Goal: Use online tool/utility: Utilize a website feature to perform a specific function

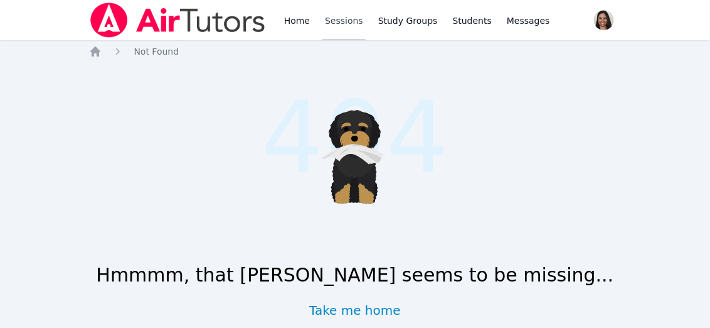
click at [341, 20] on link "Sessions" at bounding box center [344, 20] width 43 height 40
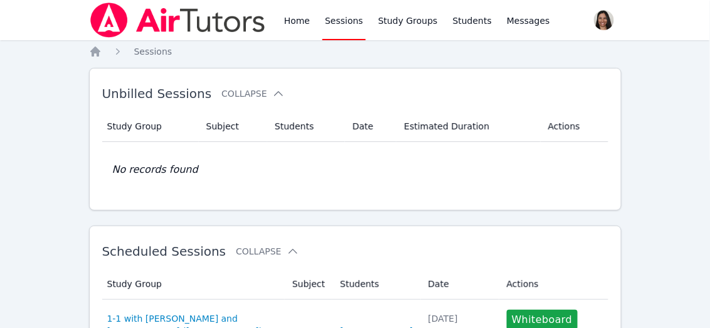
scroll to position [60, 0]
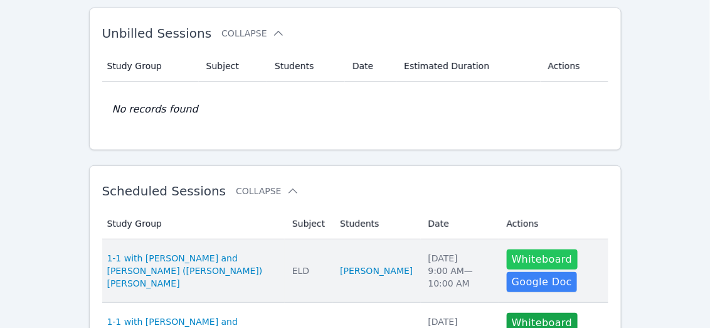
click at [507, 259] on button "Whiteboard" at bounding box center [542, 259] width 71 height 20
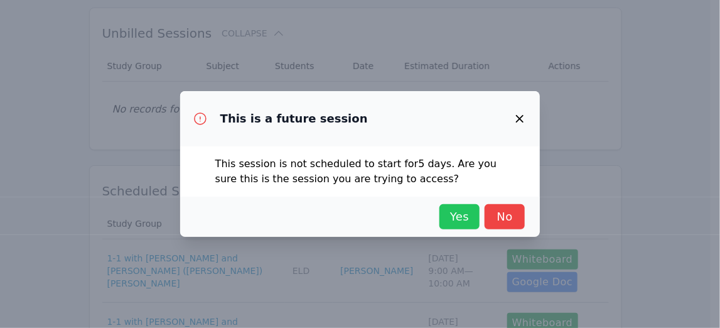
click at [464, 214] on span "Yes" at bounding box center [460, 217] width 28 height 18
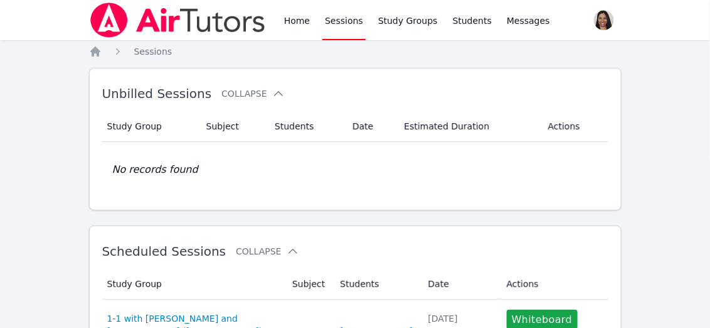
scroll to position [1, 0]
click at [304, 30] on link "Home" at bounding box center [297, 19] width 31 height 40
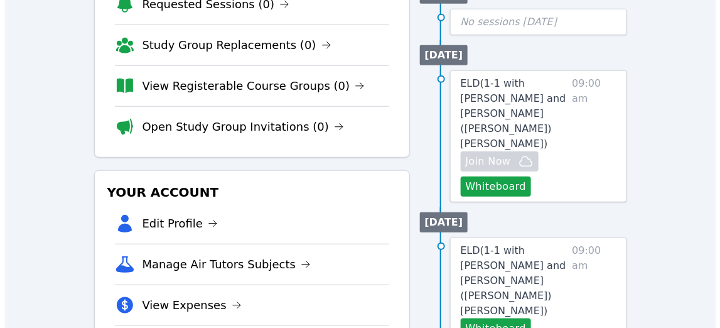
scroll to position [227, 0]
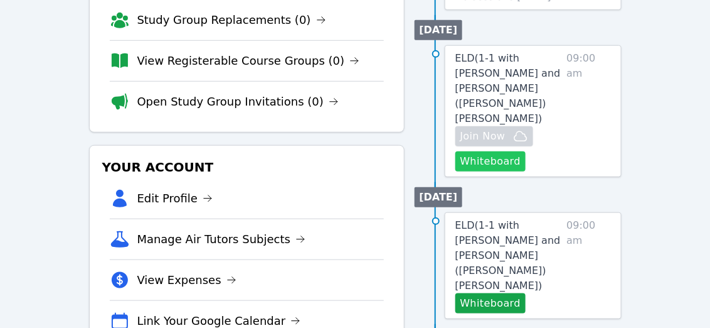
click at [505, 151] on button "Whiteboard" at bounding box center [491, 161] width 71 height 20
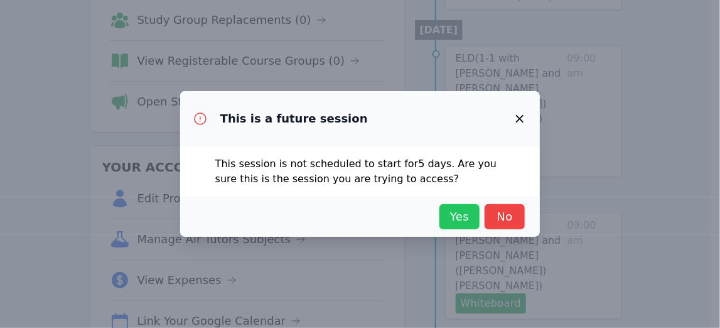
click at [468, 215] on span "Yes" at bounding box center [460, 217] width 28 height 18
